Goal: Communication & Community: Participate in discussion

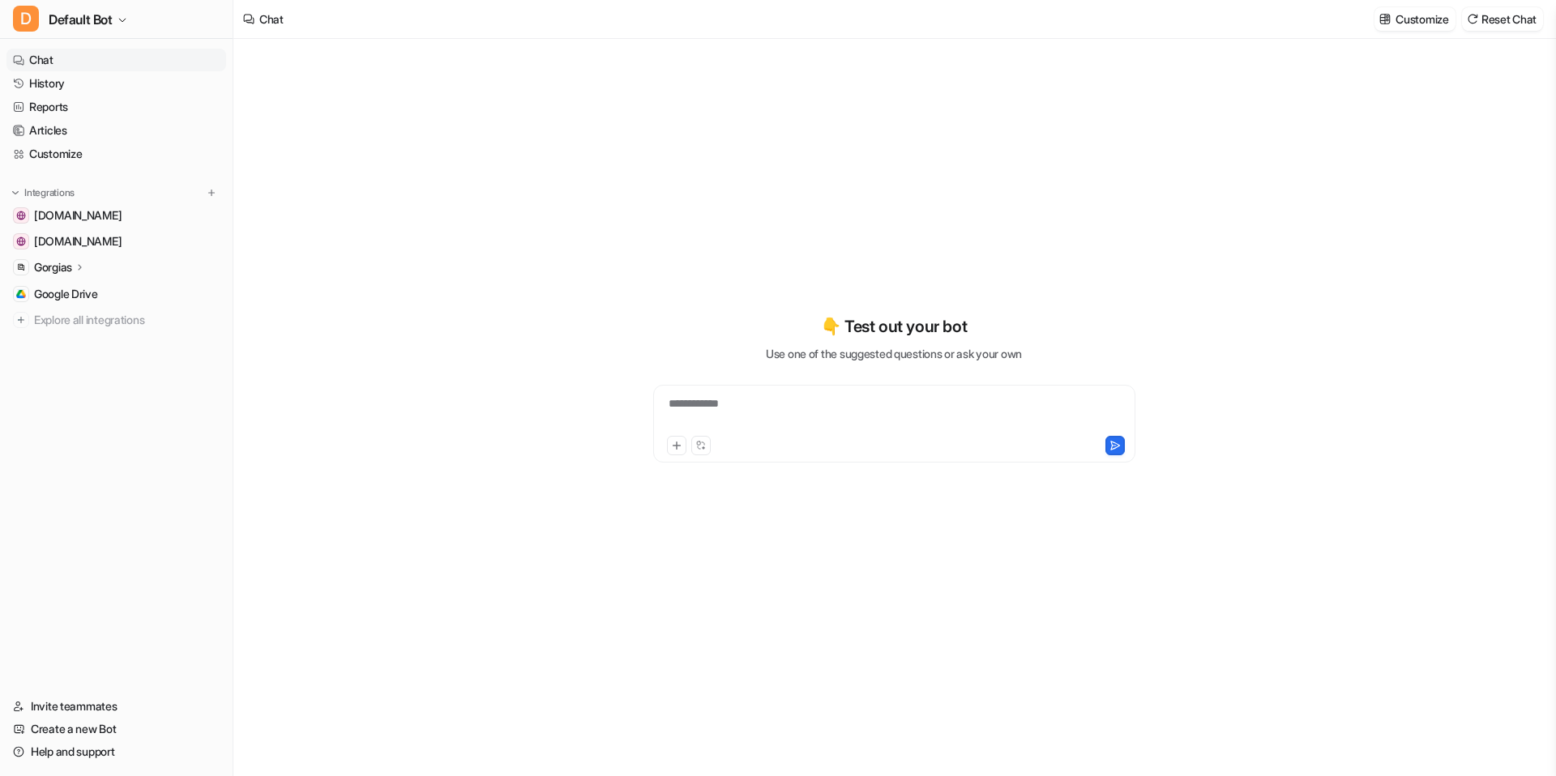
type textarea "**********"
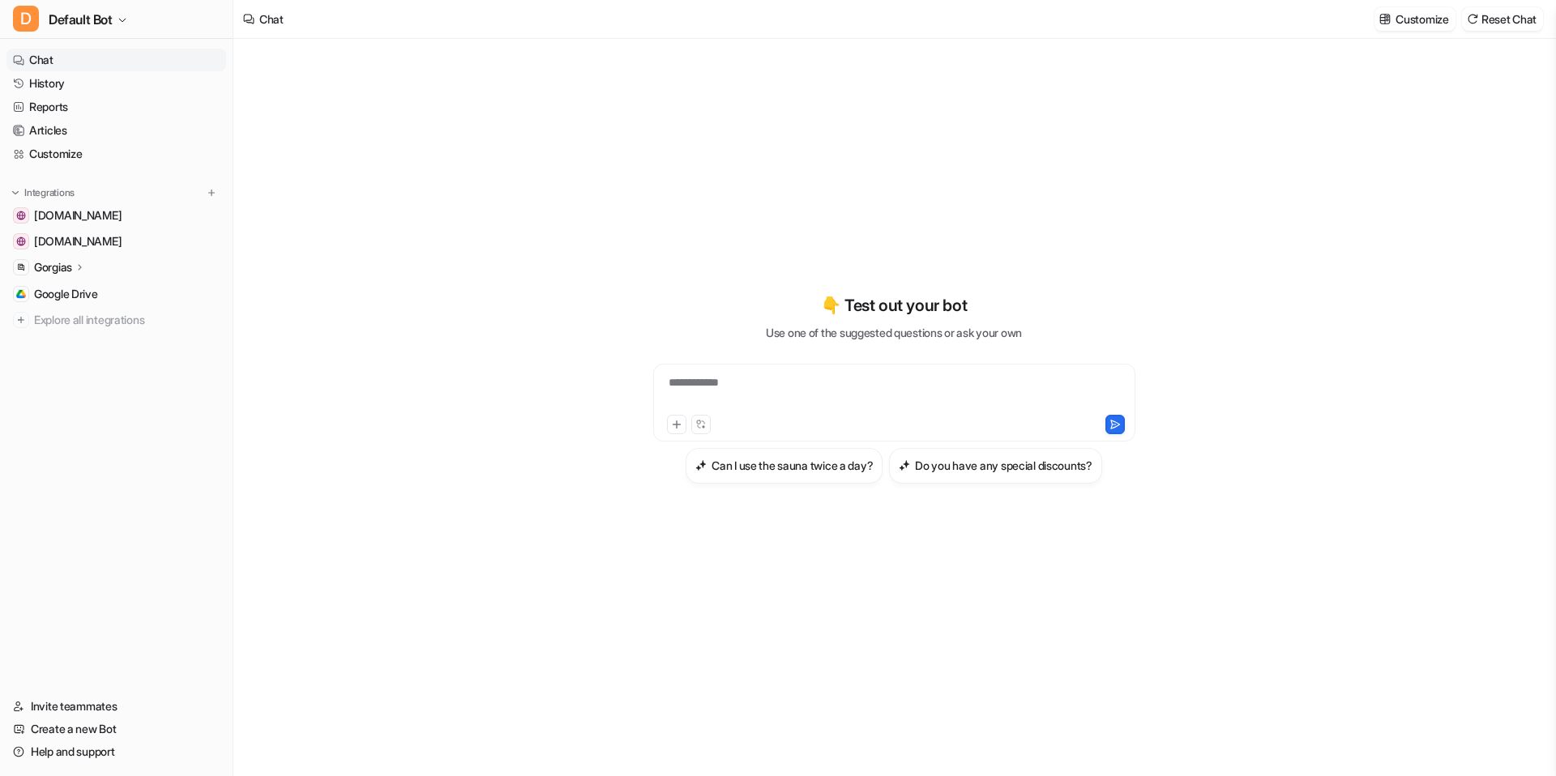
click at [721, 397] on div "**********" at bounding box center [894, 392] width 474 height 37
paste div
